Goal: Task Accomplishment & Management: Use online tool/utility

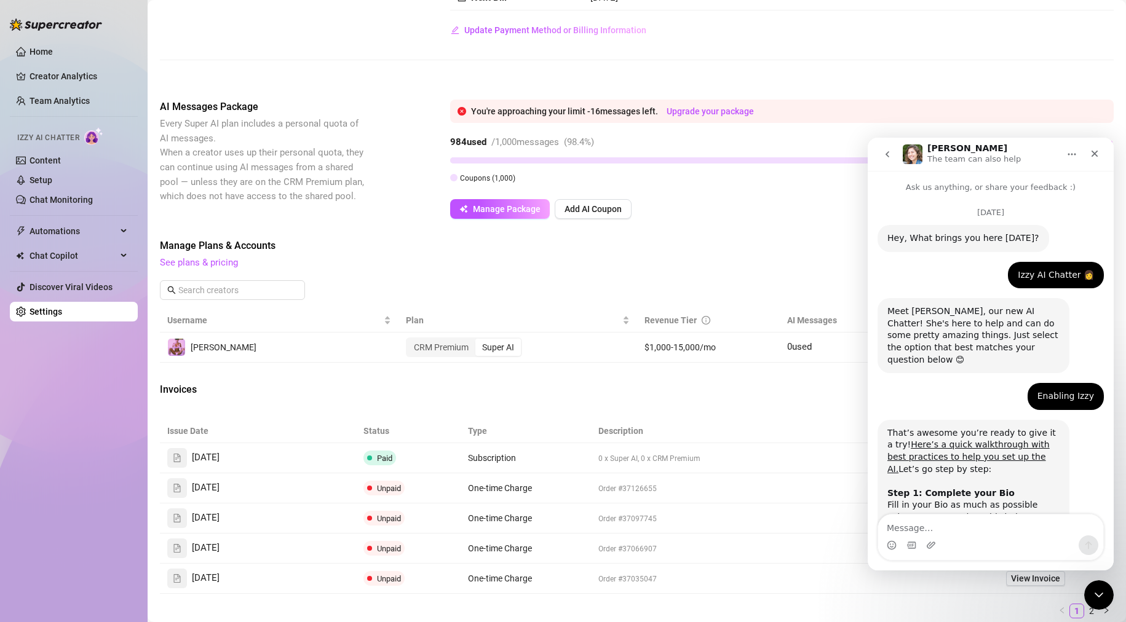
scroll to position [1645, 0]
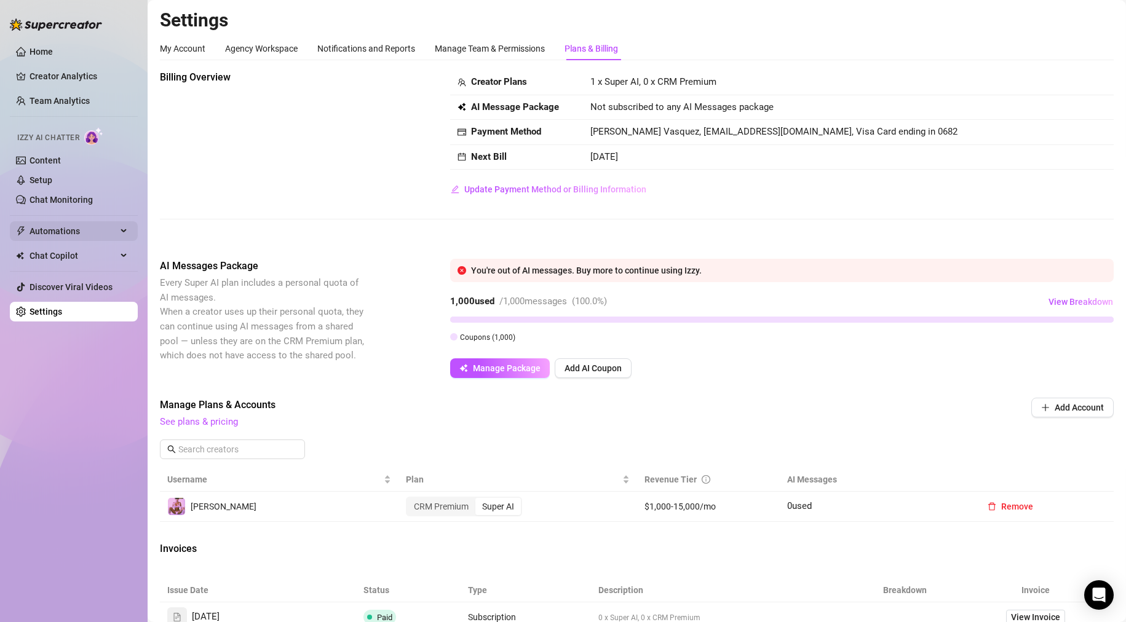
click at [71, 223] on span "Automations" at bounding box center [73, 231] width 87 height 20
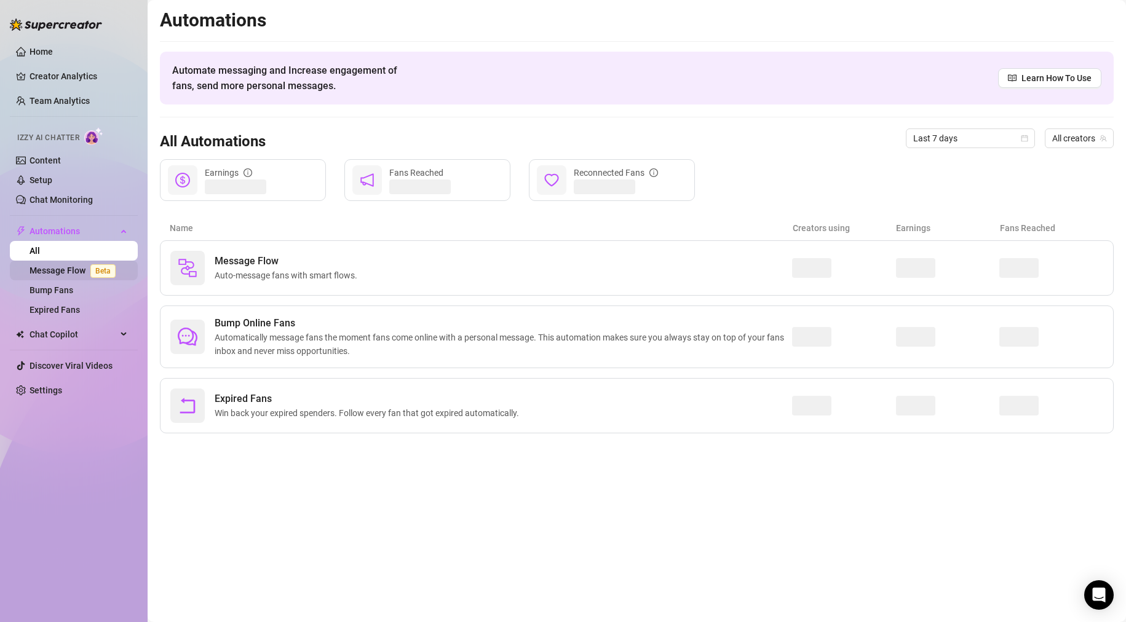
click at [63, 271] on link "Message Flow Beta" at bounding box center [75, 271] width 91 height 10
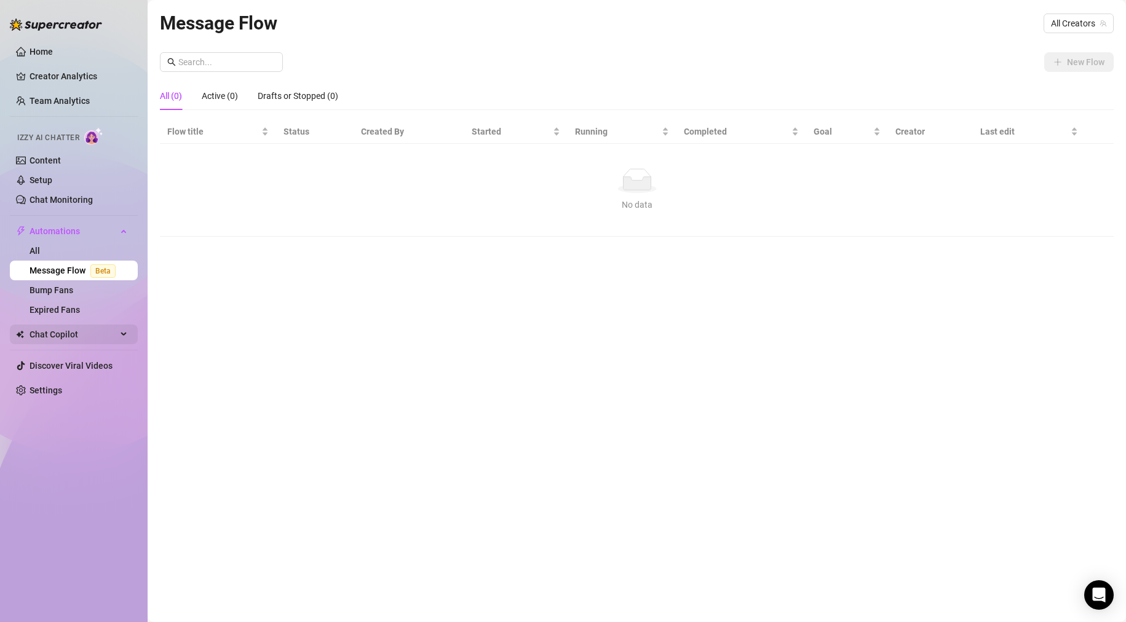
click at [70, 333] on span "Chat Copilot" at bounding box center [73, 335] width 87 height 20
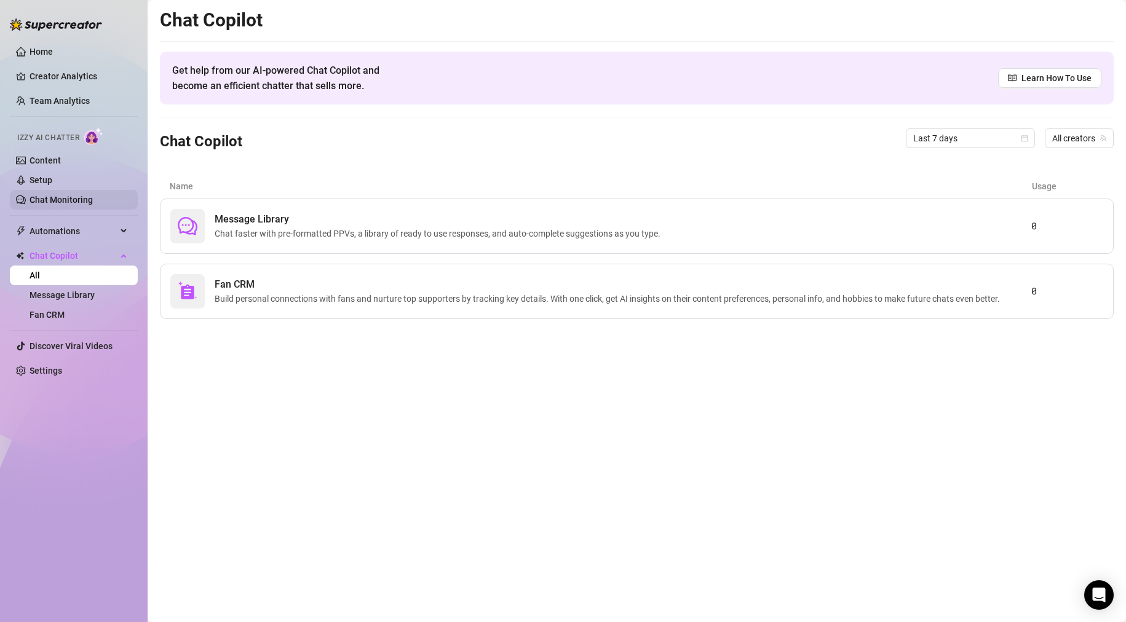
click at [65, 203] on link "Chat Monitoring" at bounding box center [61, 200] width 63 height 10
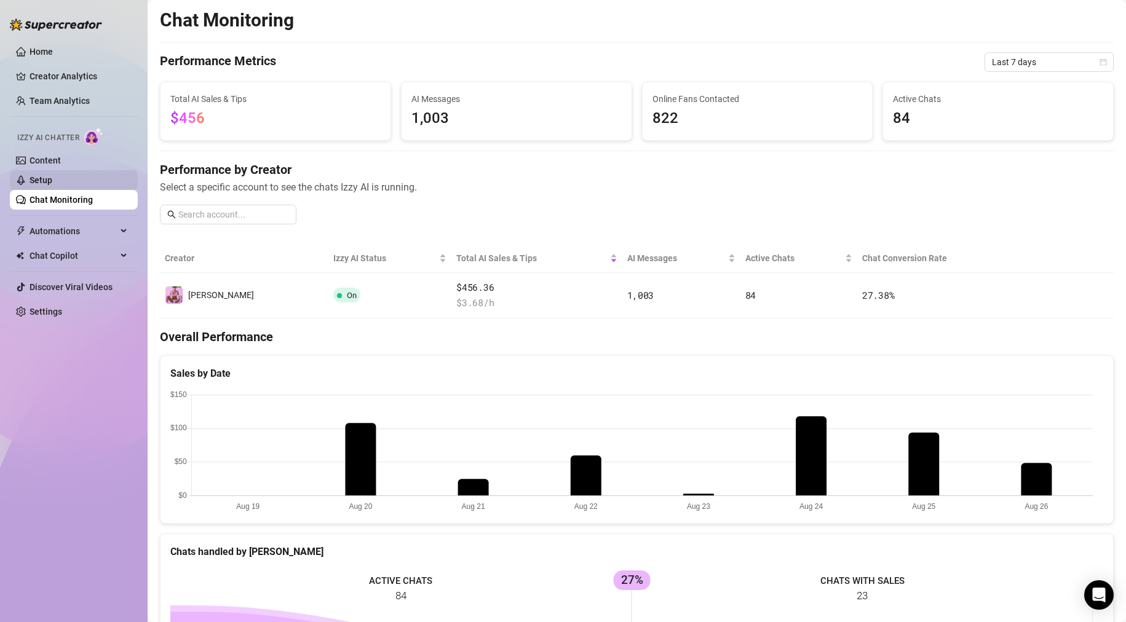
click at [52, 179] on link "Setup" at bounding box center [41, 180] width 23 height 10
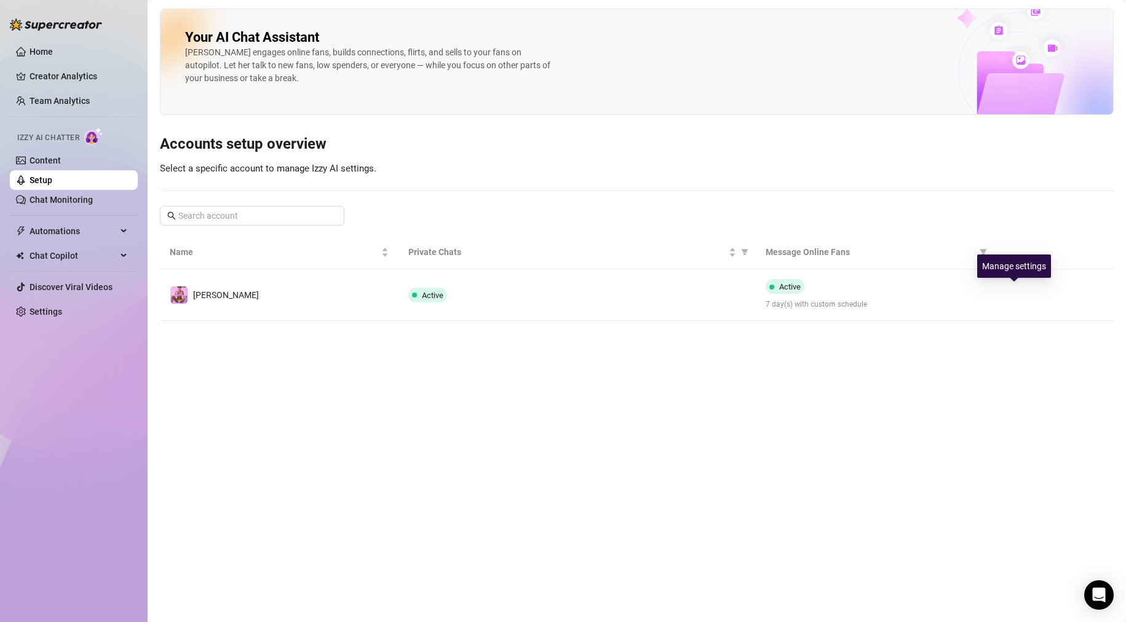
click at [1015, 296] on icon "right" at bounding box center [1014, 295] width 9 height 9
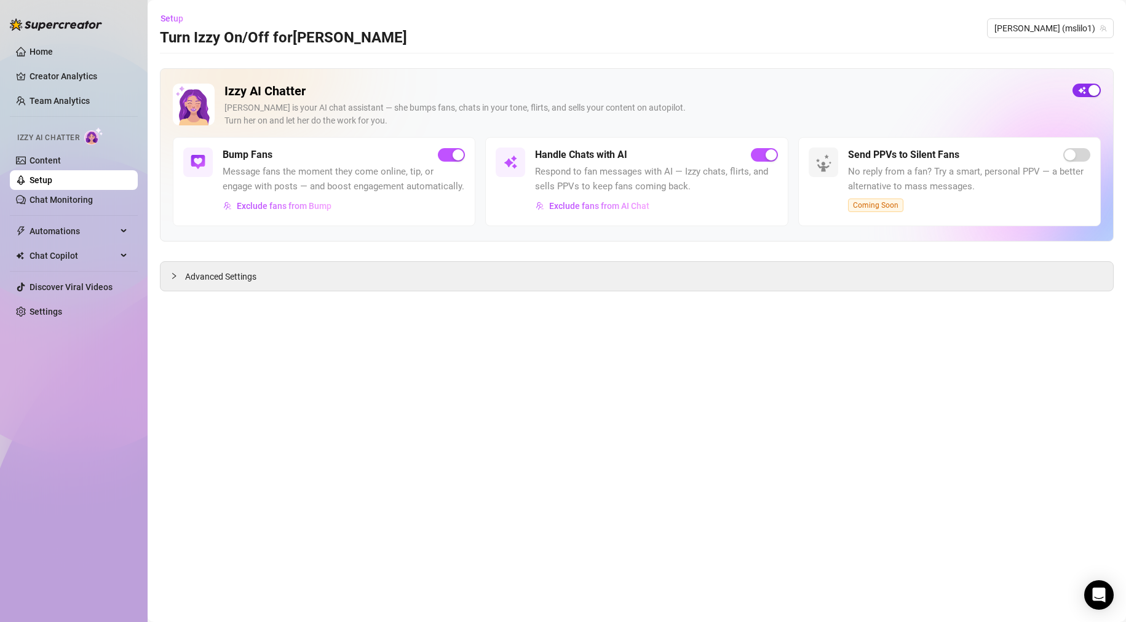
click at [1087, 87] on button "button" at bounding box center [1086, 91] width 28 height 14
